Goal: Task Accomplishment & Management: Complete application form

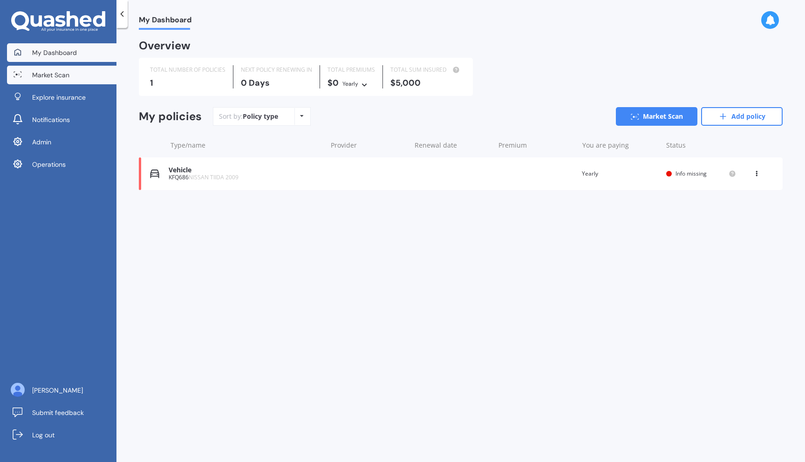
click at [87, 77] on link "Market Scan" at bounding box center [61, 75] width 109 height 19
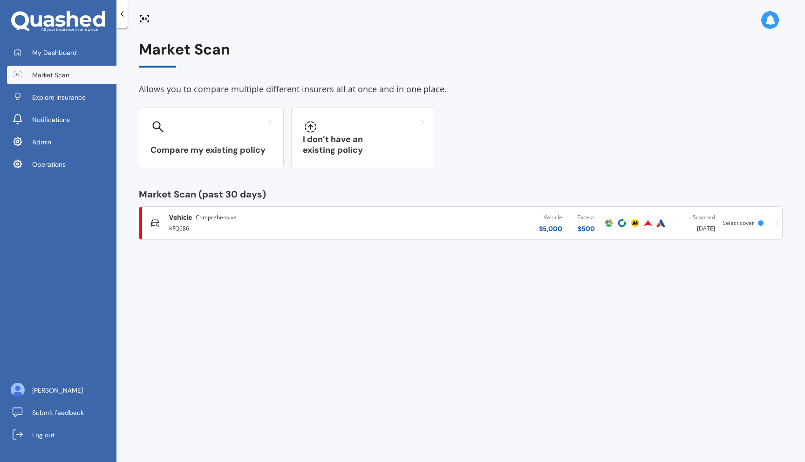
click at [336, 221] on div "Vehicle Comprehensive" at bounding box center [272, 217] width 207 height 9
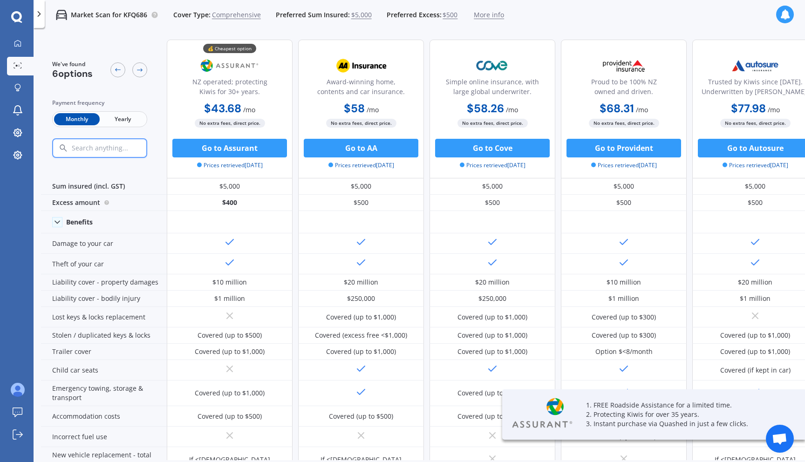
click at [119, 121] on span "Yearly" at bounding box center [123, 119] width 46 height 12
click at [73, 118] on span "Monthly" at bounding box center [77, 119] width 46 height 12
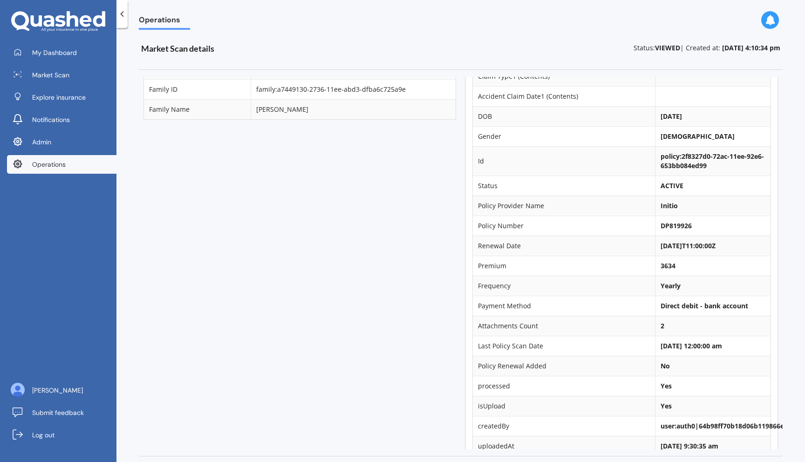
scroll to position [611, 0]
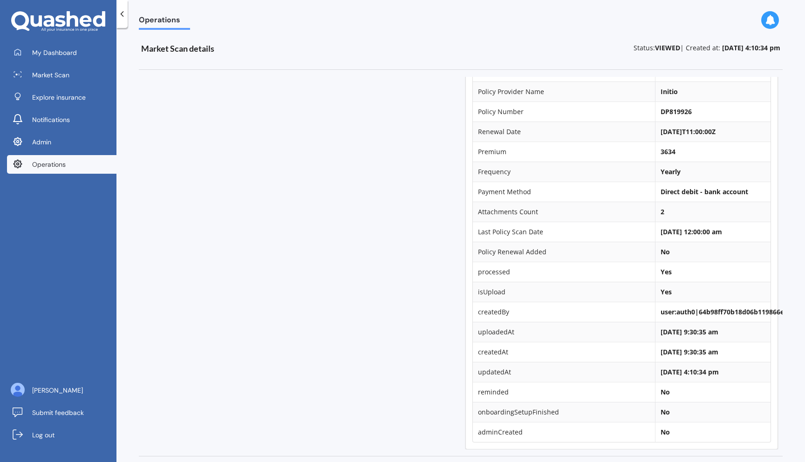
click at [75, 158] on link "Operations" at bounding box center [61, 164] width 109 height 19
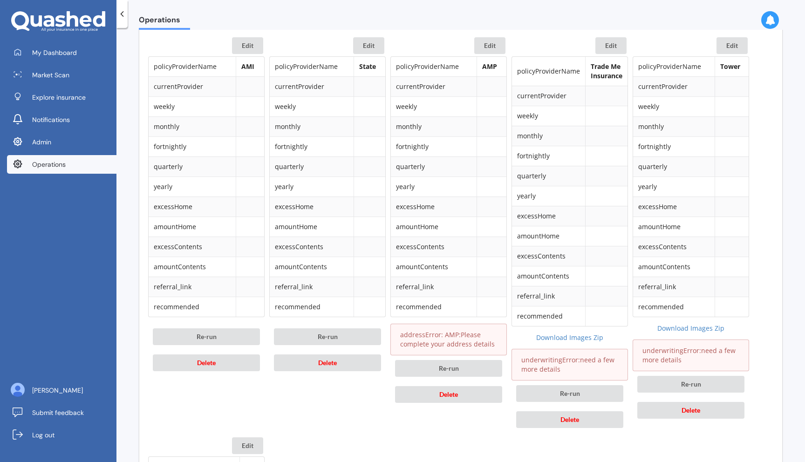
scroll to position [453, 0]
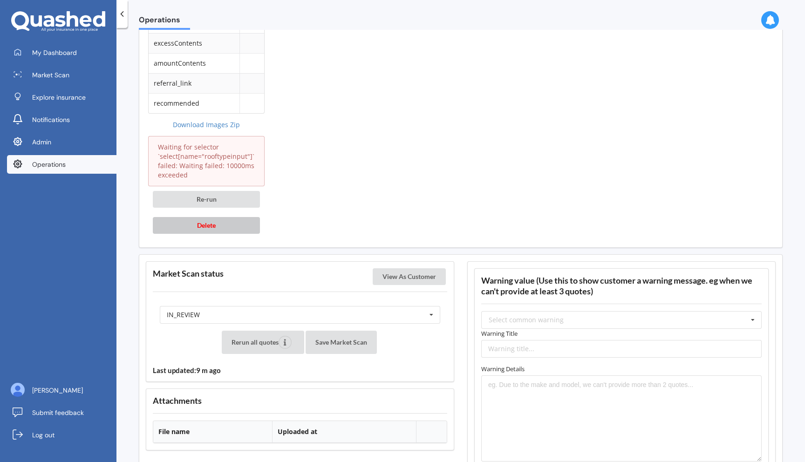
click at [243, 224] on button "Delete" at bounding box center [206, 225] width 107 height 17
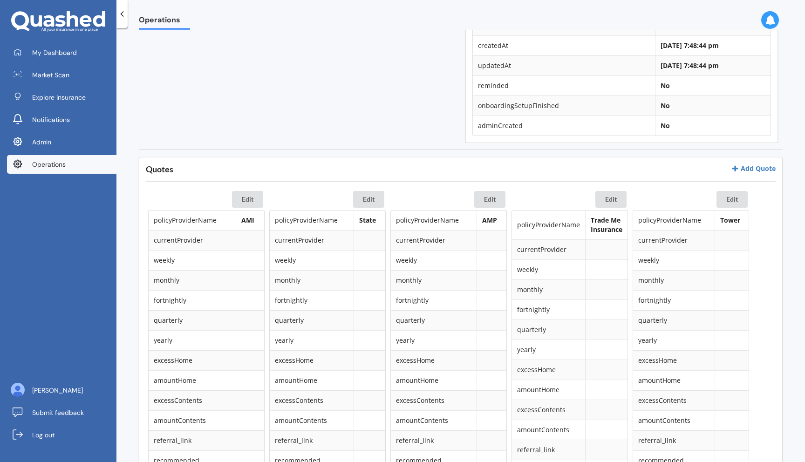
scroll to position [311, 0]
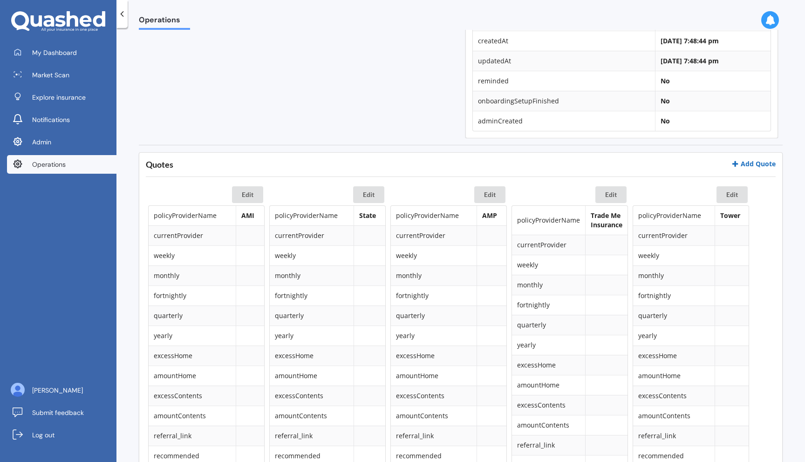
click at [760, 166] on link "Add Quote" at bounding box center [753, 163] width 44 height 9
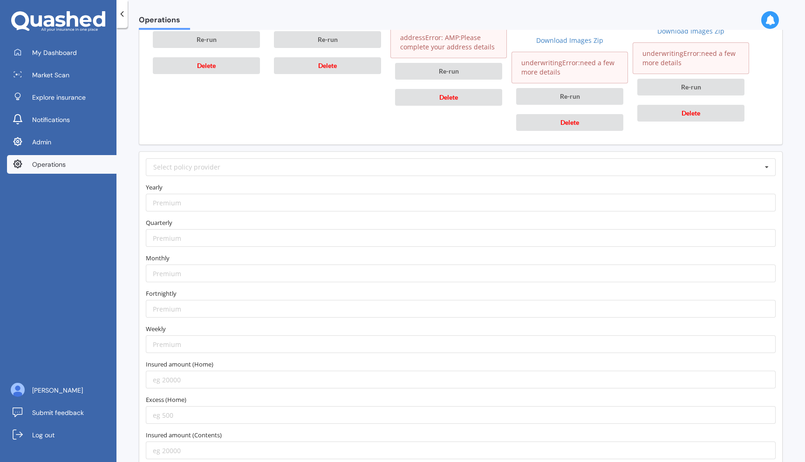
scroll to position [779, 0]
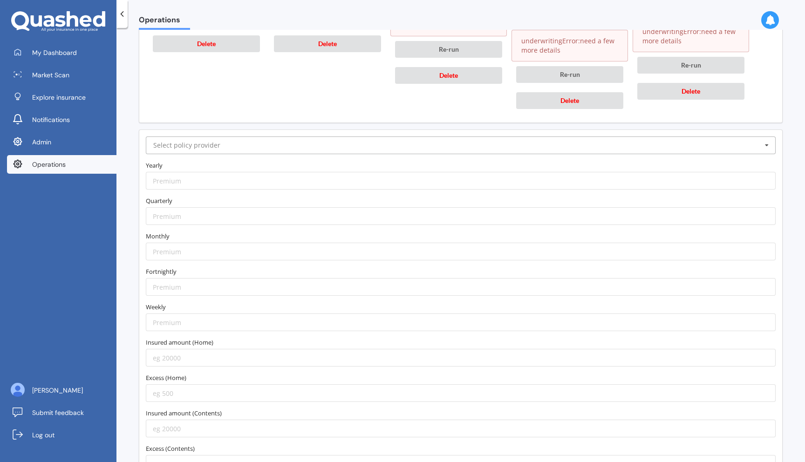
click at [627, 145] on input "text" at bounding box center [461, 145] width 629 height 17
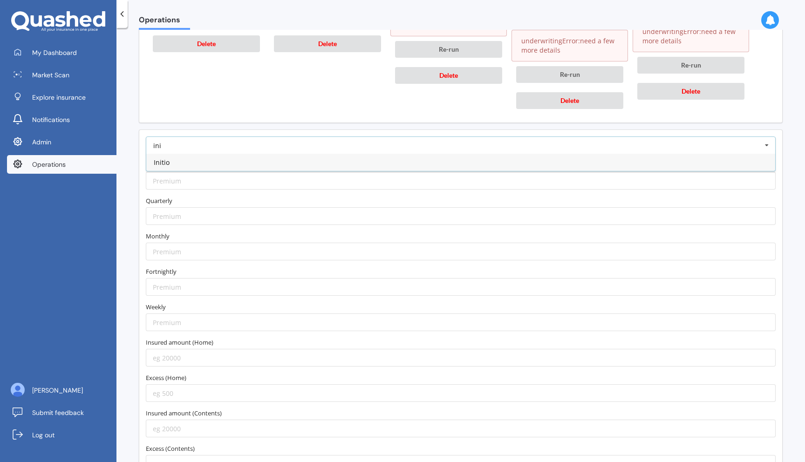
type input "ini"
click at [558, 161] on div "Initio" at bounding box center [460, 162] width 629 height 17
type input "[URL][DOMAIN_NAME]"
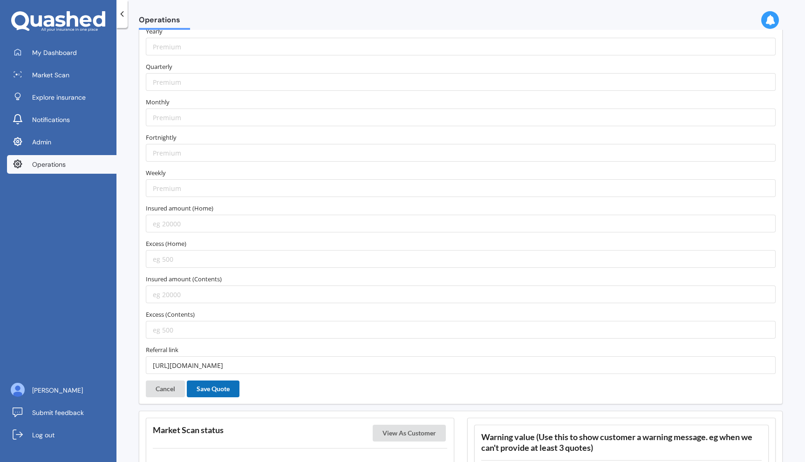
click at [232, 390] on button "Save Quote" at bounding box center [213, 388] width 53 height 17
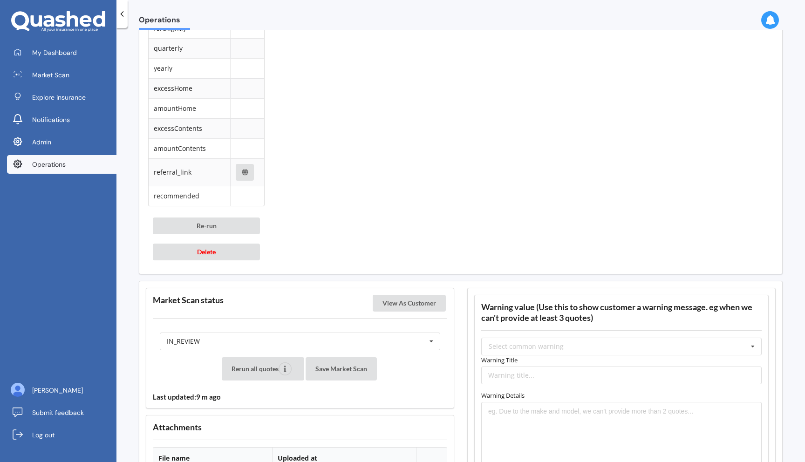
scroll to position [981, 0]
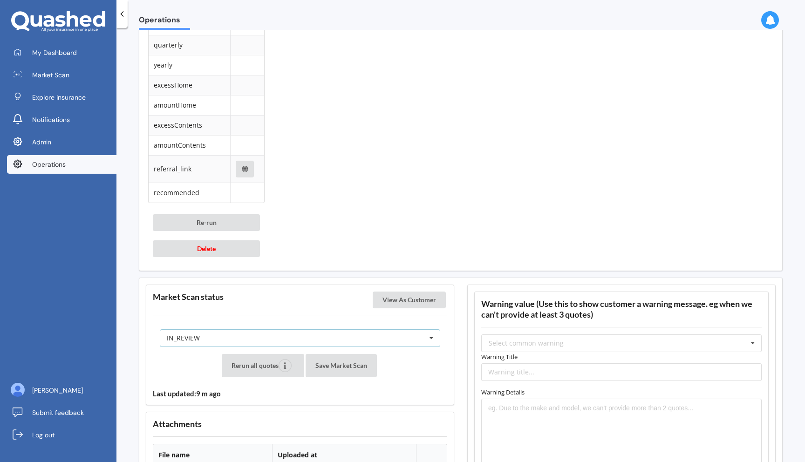
click at [303, 333] on div "IN_REVIEW READY PENDING VIEWED ABANDONED IN_REVIEW" at bounding box center [300, 338] width 280 height 18
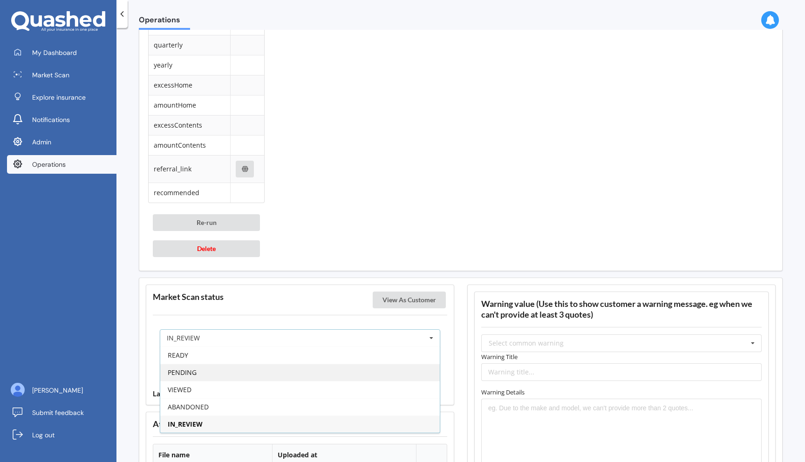
click at [291, 373] on div "PENDING" at bounding box center [299, 372] width 279 height 17
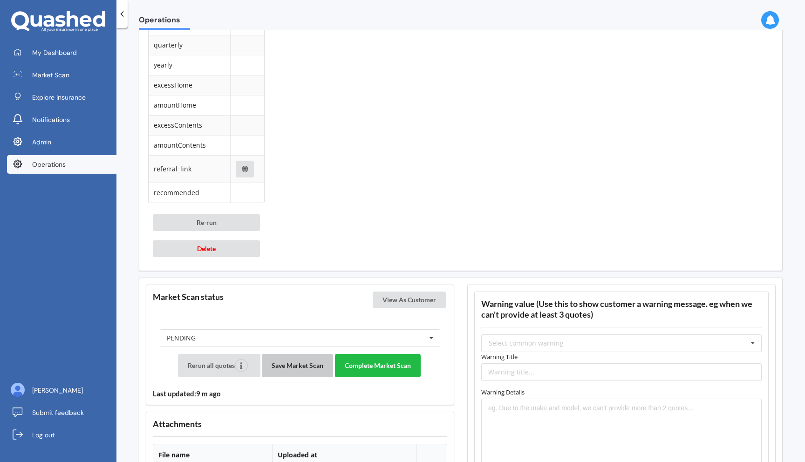
click at [303, 369] on button "Save Market Scan" at bounding box center [297, 365] width 71 height 23
click at [386, 306] on button "View As Customer" at bounding box center [408, 299] width 73 height 17
click at [526, 346] on div "Select common warning" at bounding box center [525, 343] width 75 height 7
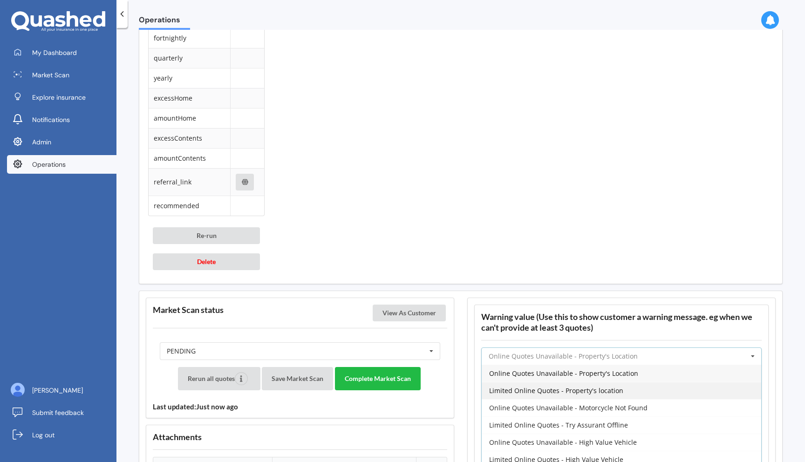
scroll to position [964, 0]
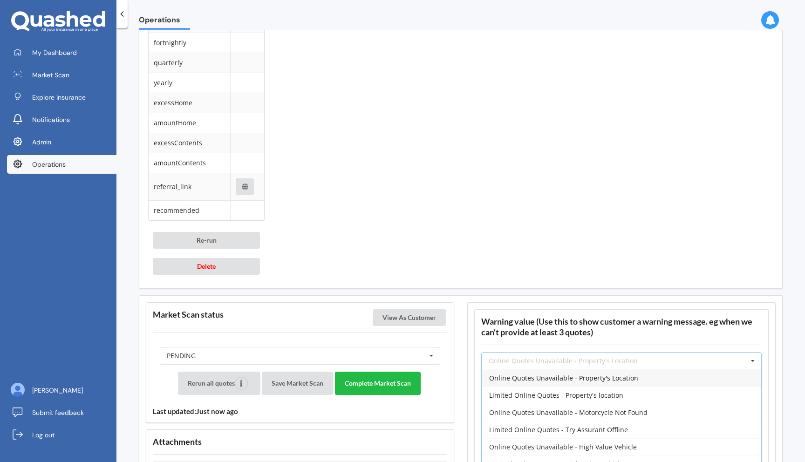
click at [563, 381] on span "Online Quotes Unavailable - Property's Location" at bounding box center [563, 377] width 149 height 9
type input "Online Quotes Unavailable - Property's Location"
type textarea "Insurers were unable to provide an online quote at the time of the scan; likely…"
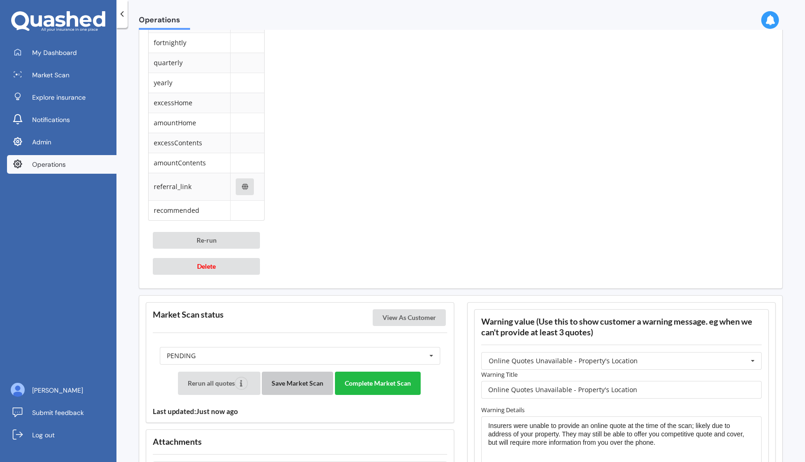
click at [296, 384] on button "Save Market Scan" at bounding box center [297, 383] width 71 height 23
click at [389, 386] on button "Complete Market Scan" at bounding box center [378, 383] width 86 height 23
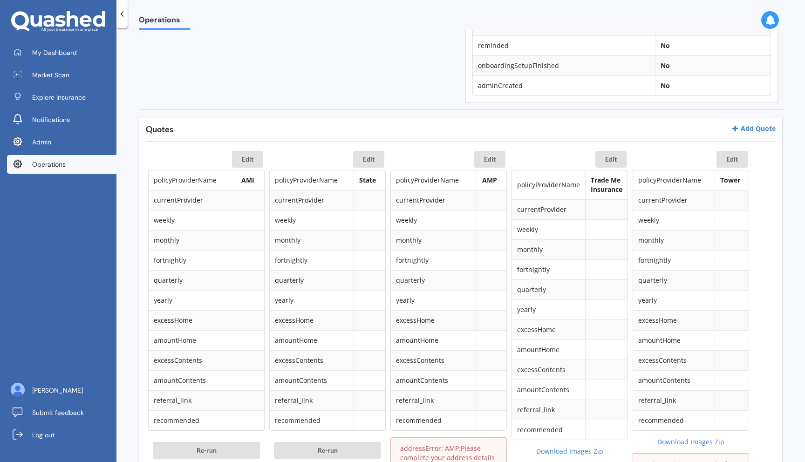
scroll to position [0, 0]
